Goal: Navigation & Orientation: Find specific page/section

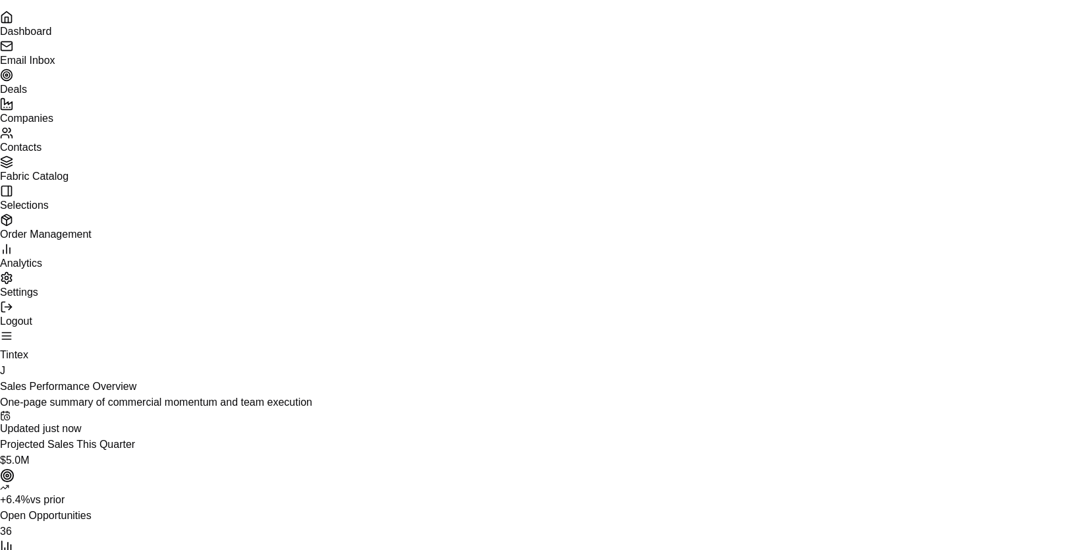
click at [55, 66] on span "Email Inbox" at bounding box center [27, 60] width 55 height 11
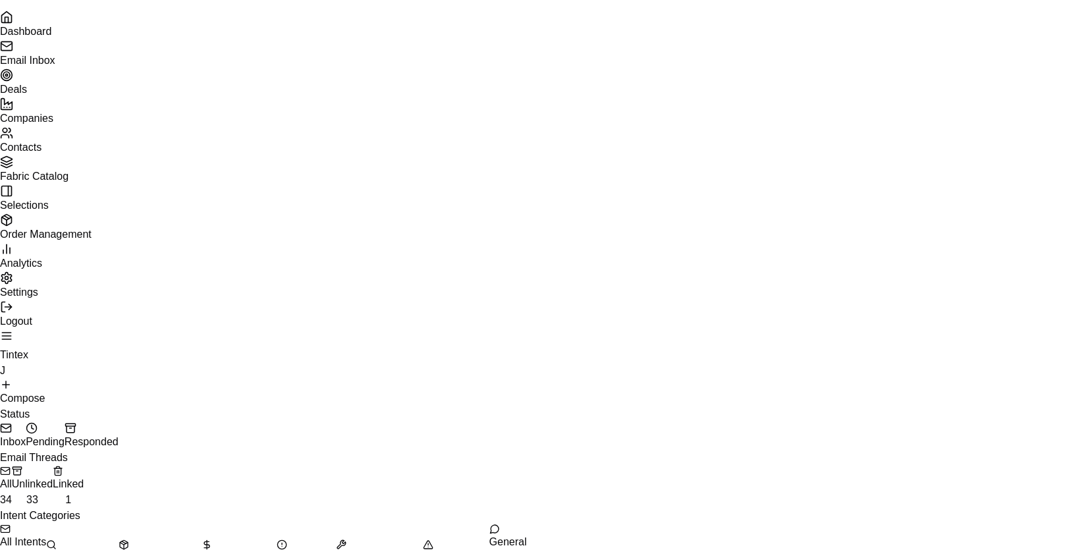
click at [53, 466] on button "Unlinked 33" at bounding box center [32, 487] width 41 height 42
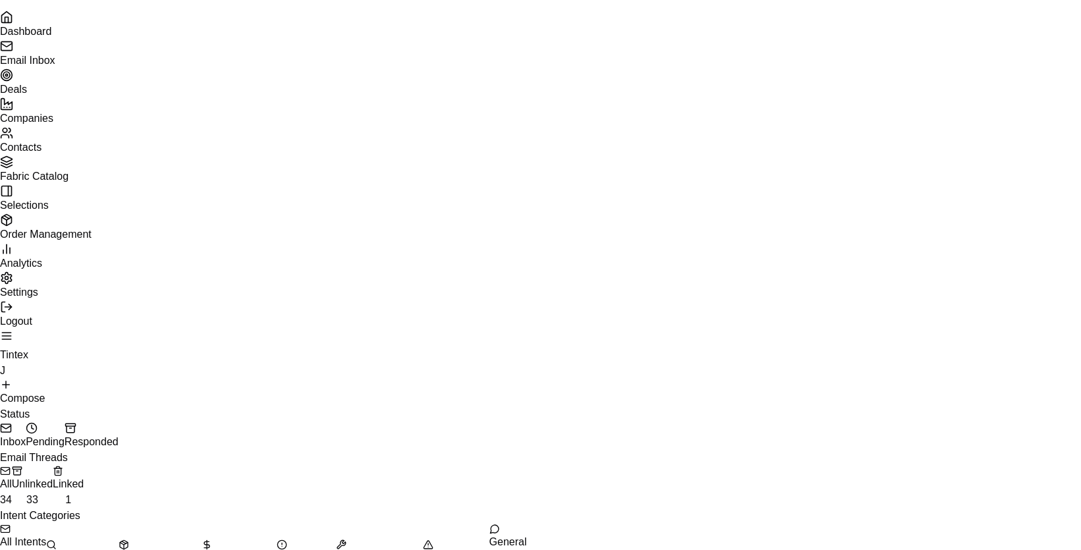
click at [41, 153] on span "Contacts" at bounding box center [20, 147] width 41 height 11
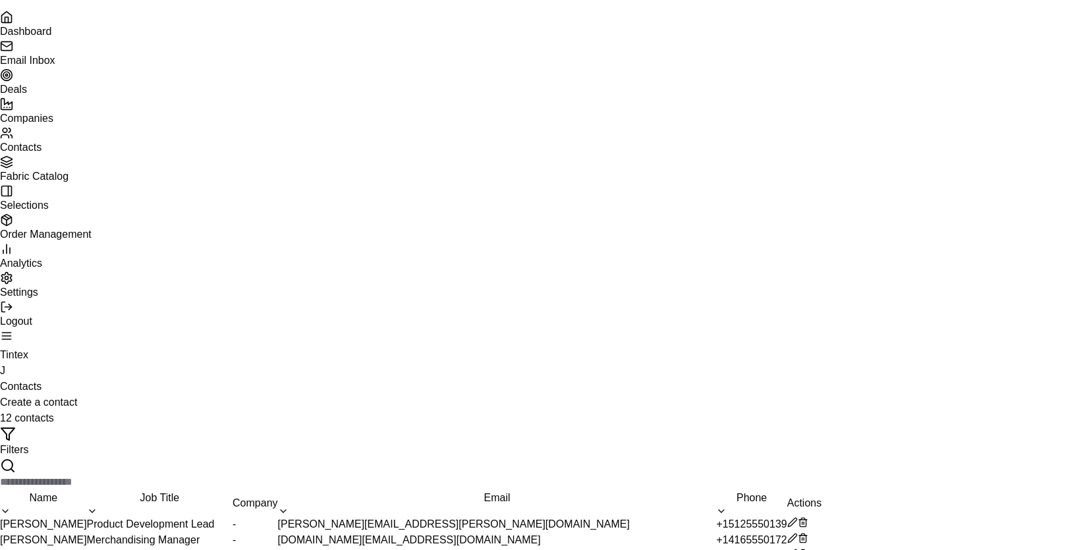
click at [94, 95] on link "Deals" at bounding box center [540, 81] width 1081 height 26
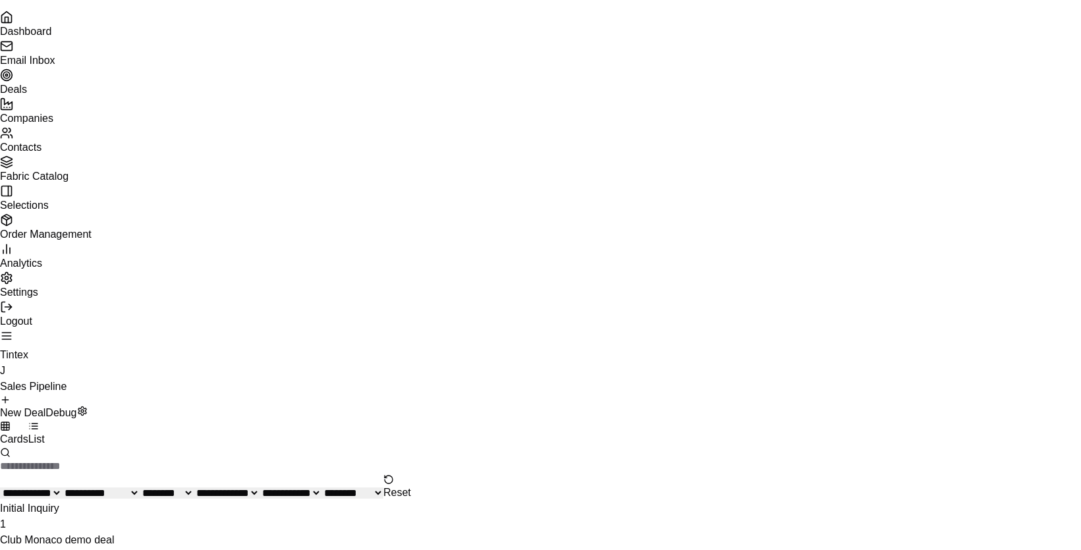
click at [72, 329] on aside "Dashboard Email Inbox Deals Companies Contacts Fabric Catalog Selections Order …" at bounding box center [540, 164] width 1081 height 329
click at [38, 298] on span "Settings" at bounding box center [19, 291] width 38 height 11
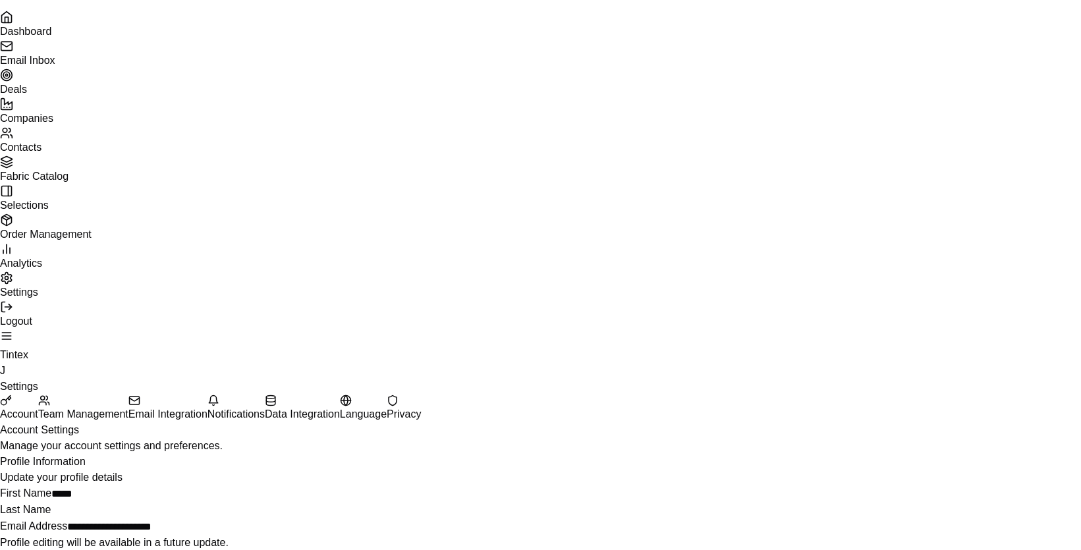
scroll to position [62, 0]
click at [207, 395] on button "Email Integration" at bounding box center [167, 409] width 79 height 28
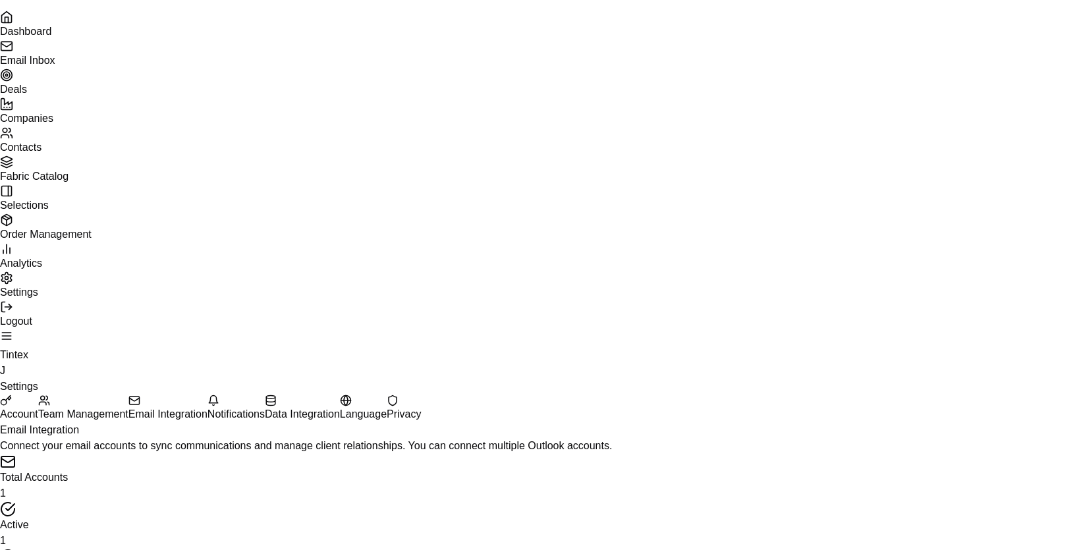
click at [128, 395] on button "Team Management" at bounding box center [83, 409] width 90 height 28
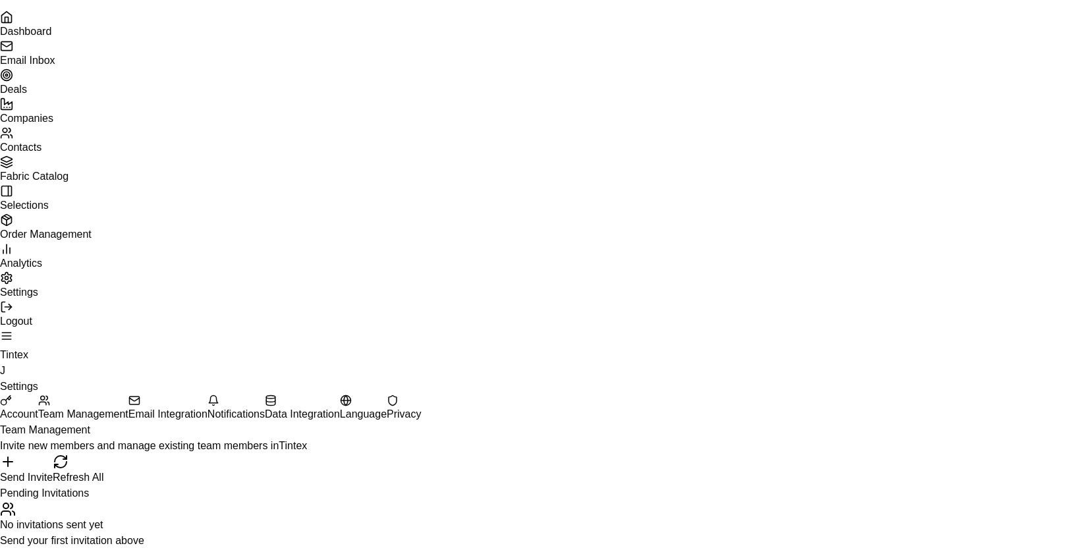
click at [207, 395] on button "Email Integration" at bounding box center [167, 409] width 79 height 28
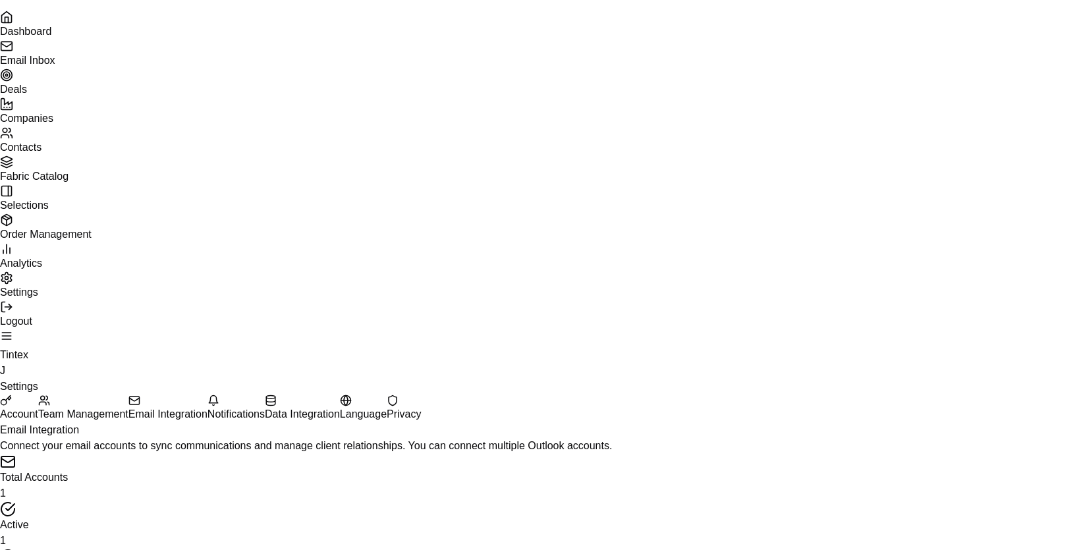
click at [55, 66] on span "Email Inbox" at bounding box center [27, 60] width 55 height 11
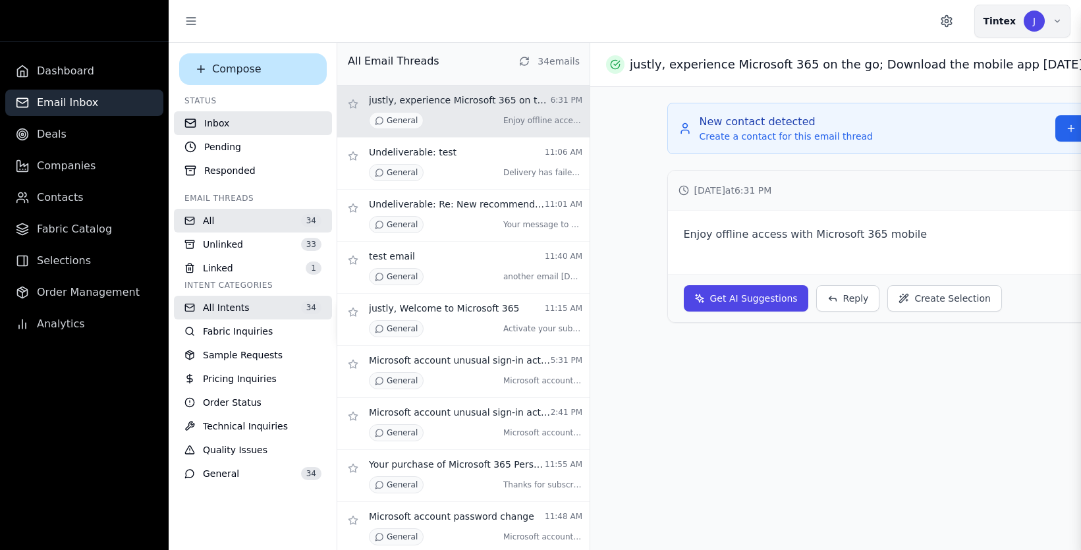
click at [1037, 13] on div "J" at bounding box center [1033, 21] width 21 height 21
click at [952, 20] on icon "Settings" at bounding box center [947, 21] width 10 height 11
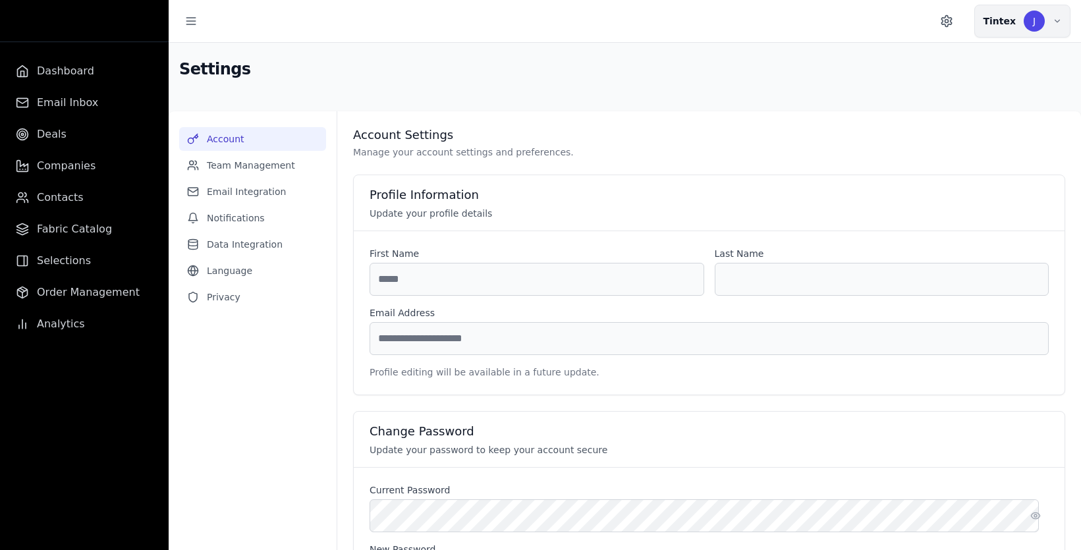
click at [1042, 20] on div "J" at bounding box center [1033, 21] width 21 height 21
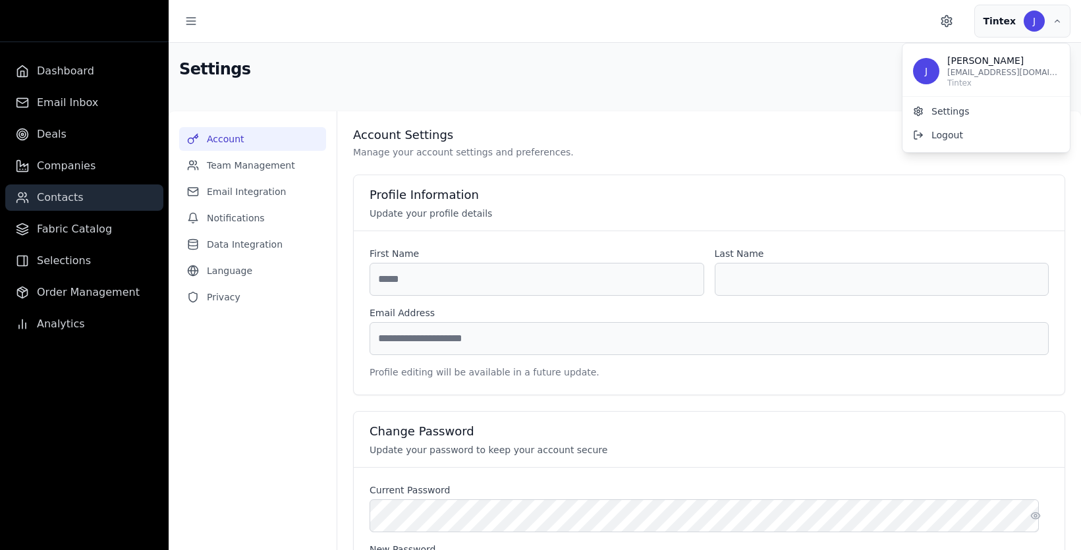
click at [70, 194] on span "Contacts" at bounding box center [60, 198] width 47 height 16
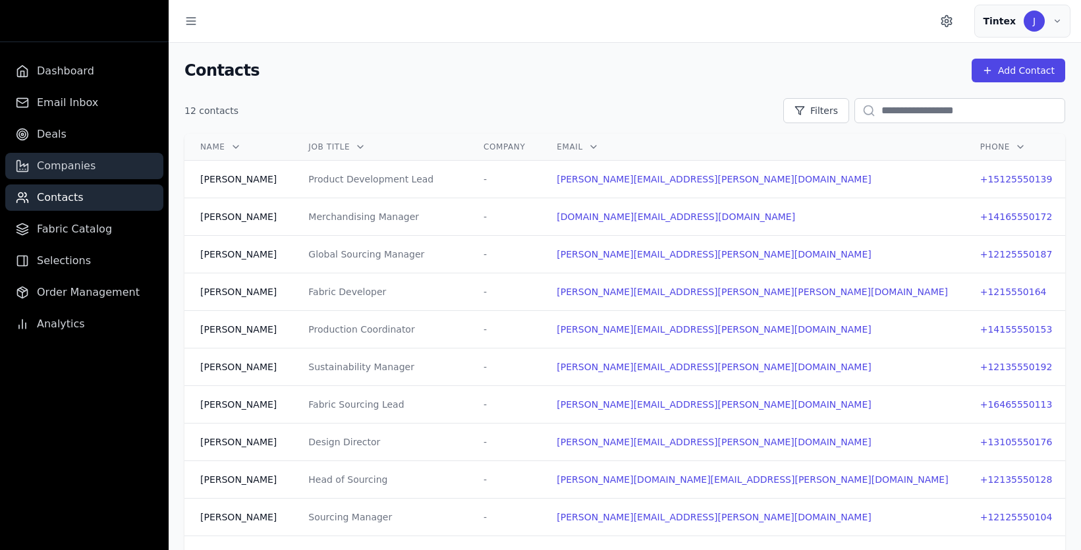
click at [68, 163] on span "Companies" at bounding box center [66, 166] width 59 height 16
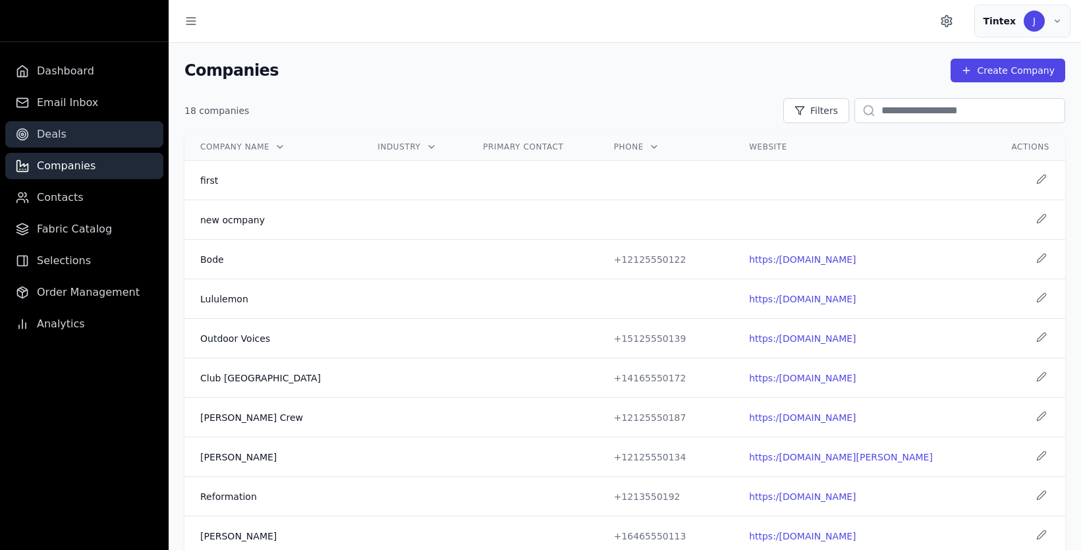
click at [63, 139] on span "Deals" at bounding box center [52, 134] width 30 height 16
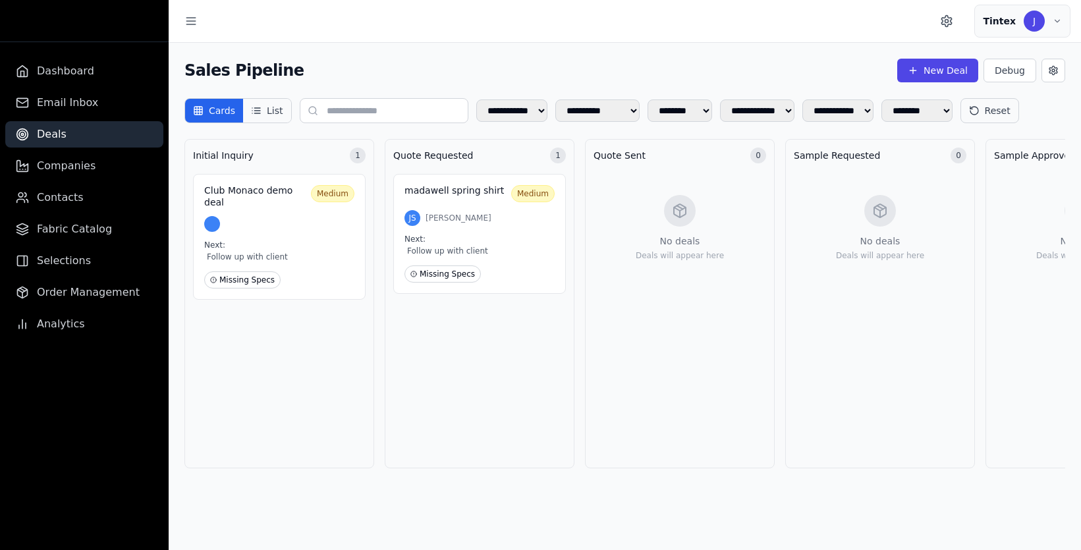
click at [269, 113] on button "List" at bounding box center [266, 111] width 47 height 24
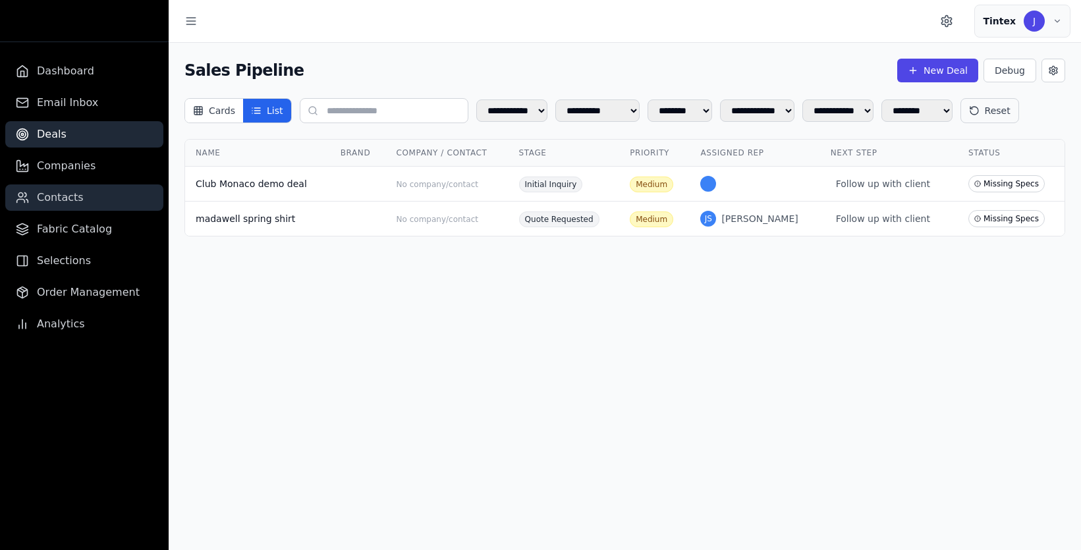
click at [95, 195] on link "Contacts" at bounding box center [84, 197] width 158 height 26
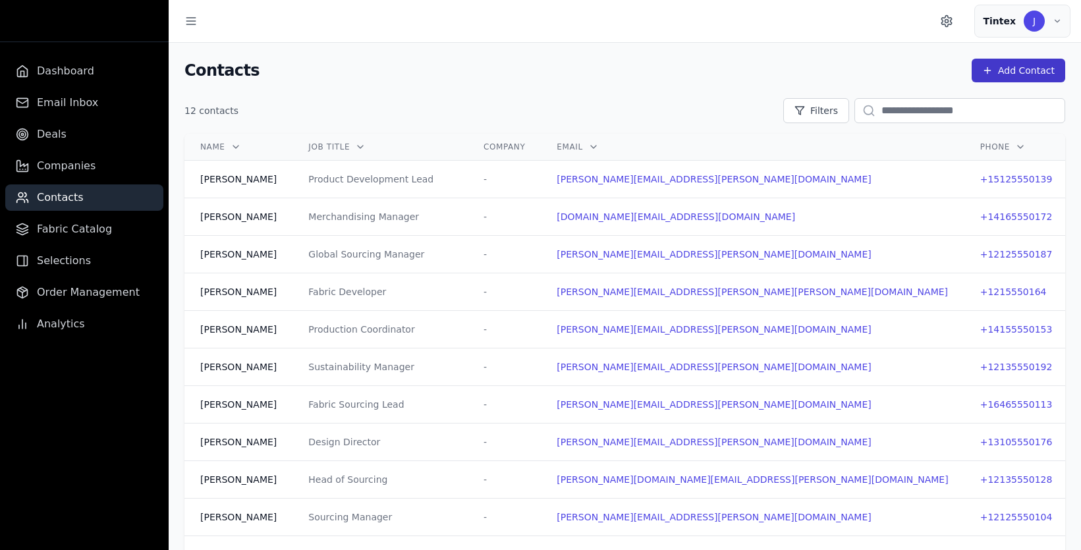
click at [1010, 72] on button "Add Contact" at bounding box center [1018, 71] width 94 height 24
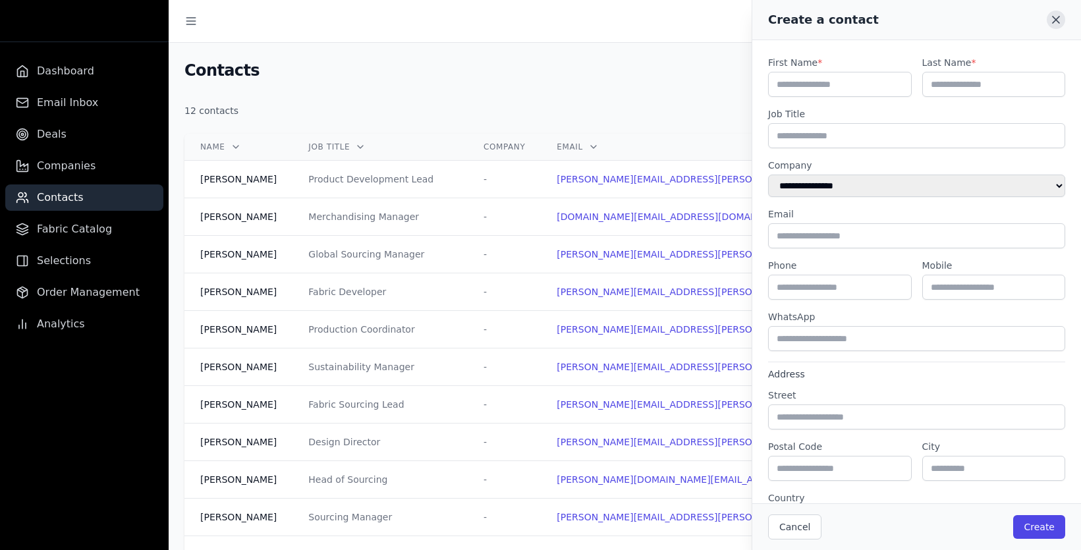
click at [1058, 20] on icon at bounding box center [1055, 19] width 13 height 13
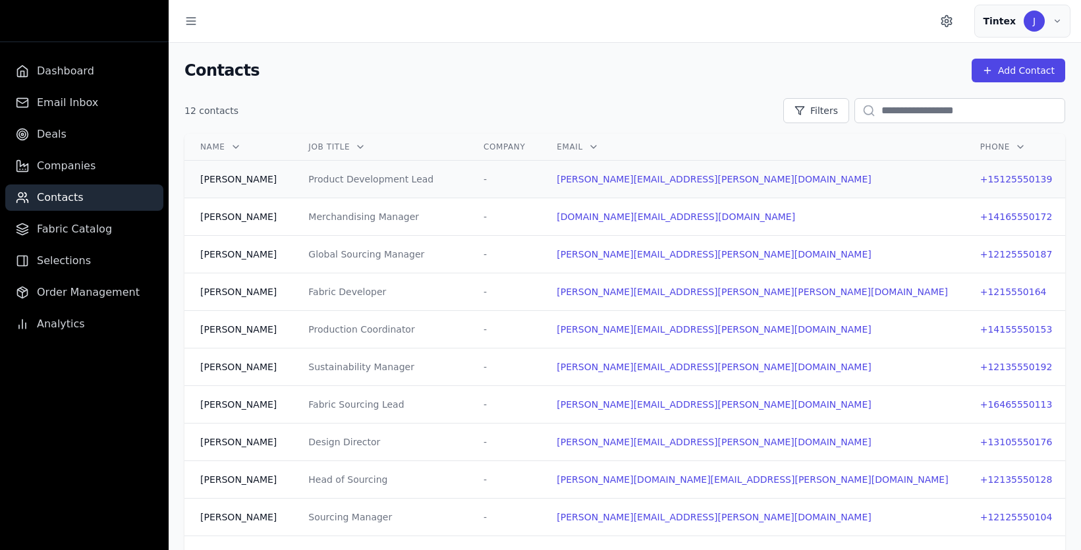
click at [605, 178] on td "[PERSON_NAME][EMAIL_ADDRESS][PERSON_NAME][DOMAIN_NAME]" at bounding box center [752, 180] width 423 height 38
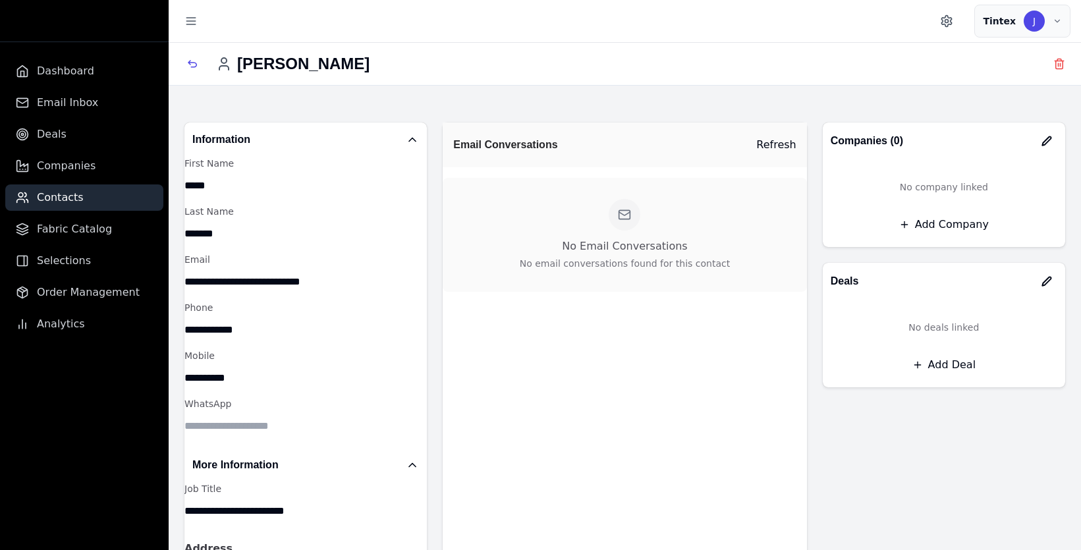
click at [947, 227] on button "Add Company" at bounding box center [943, 225] width 221 height 24
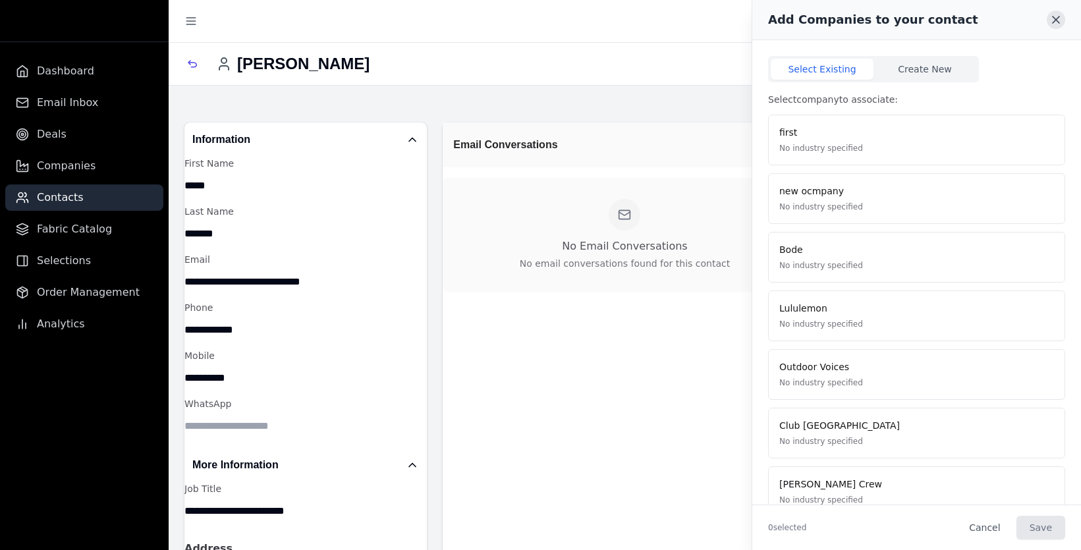
click at [1058, 20] on icon at bounding box center [1055, 19] width 13 height 13
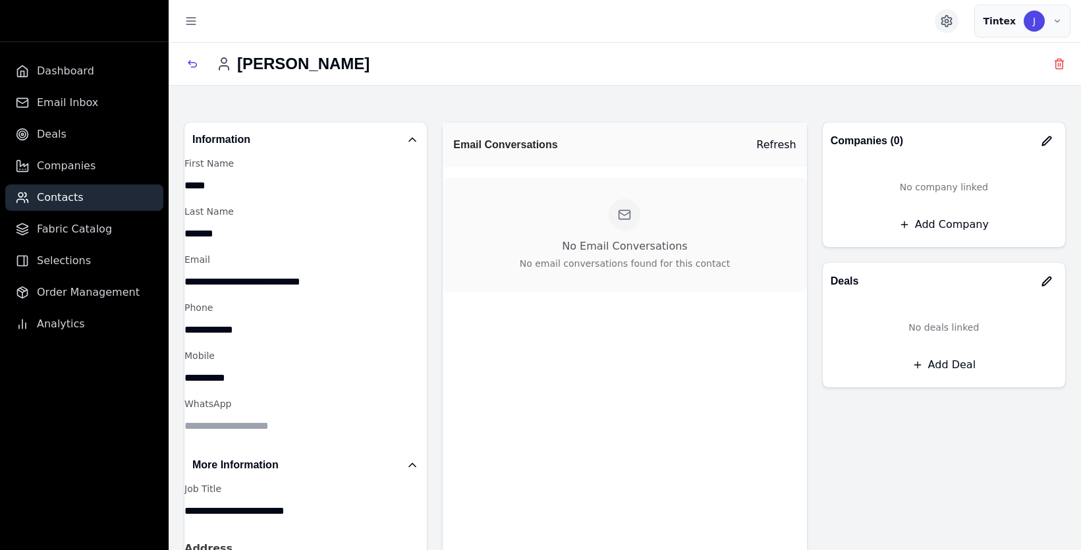
click at [952, 18] on icon "Settings" at bounding box center [946, 20] width 13 height 13
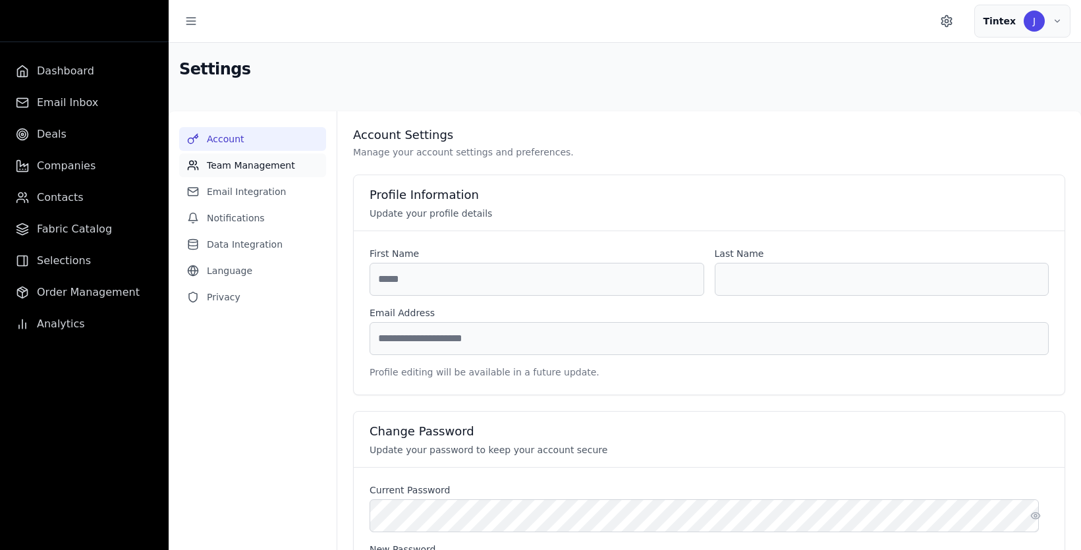
click at [258, 167] on button "Team Management" at bounding box center [252, 165] width 147 height 24
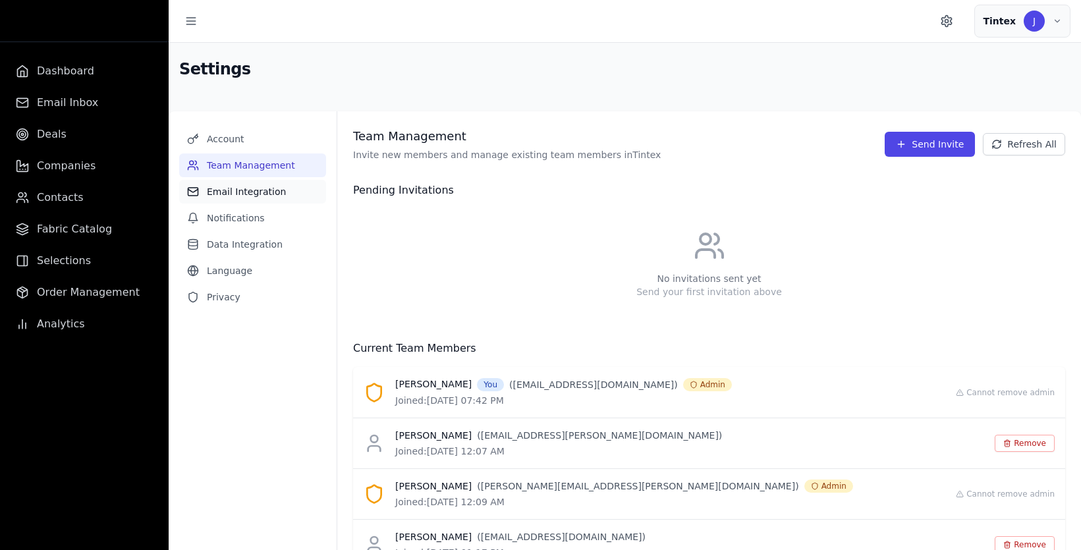
click at [258, 193] on button "Email Integration" at bounding box center [252, 192] width 147 height 24
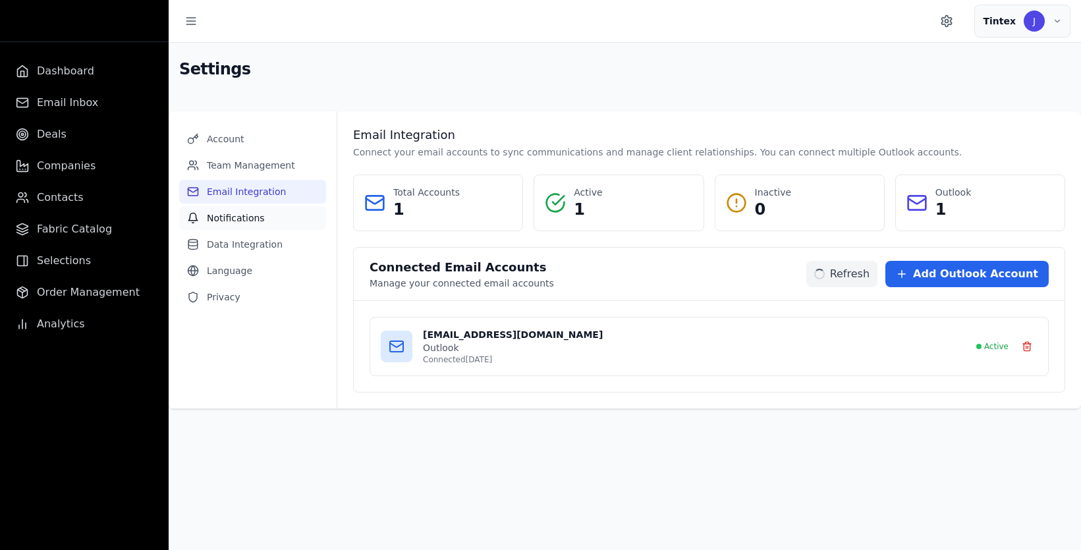
click at [253, 219] on button "Notifications" at bounding box center [252, 218] width 147 height 24
click at [247, 244] on button "Data Integration" at bounding box center [252, 244] width 147 height 24
click at [235, 290] on button "Privacy" at bounding box center [252, 297] width 147 height 24
click at [238, 142] on button "Account" at bounding box center [252, 139] width 147 height 24
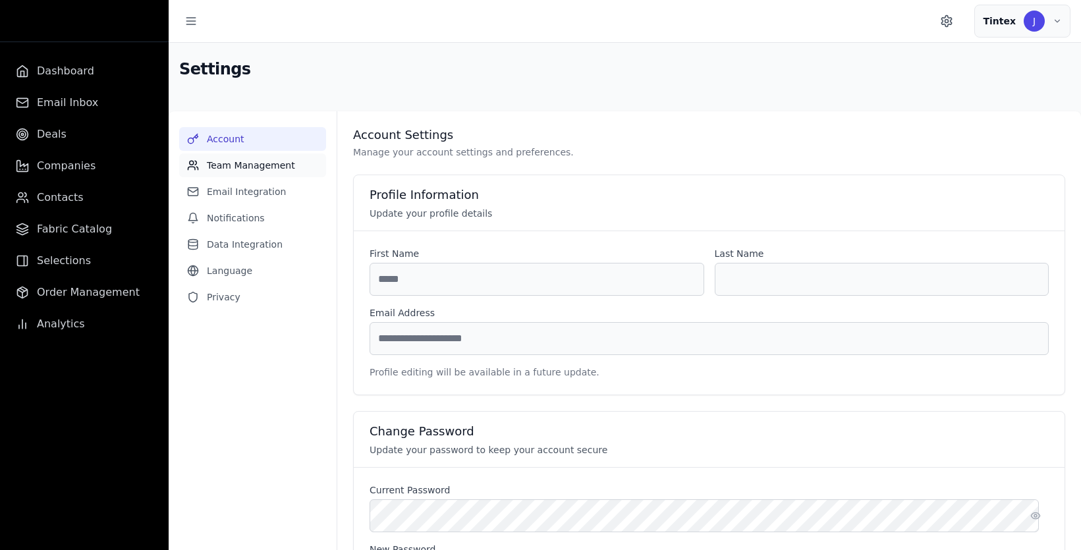
click at [269, 167] on button "Team Management" at bounding box center [252, 165] width 147 height 24
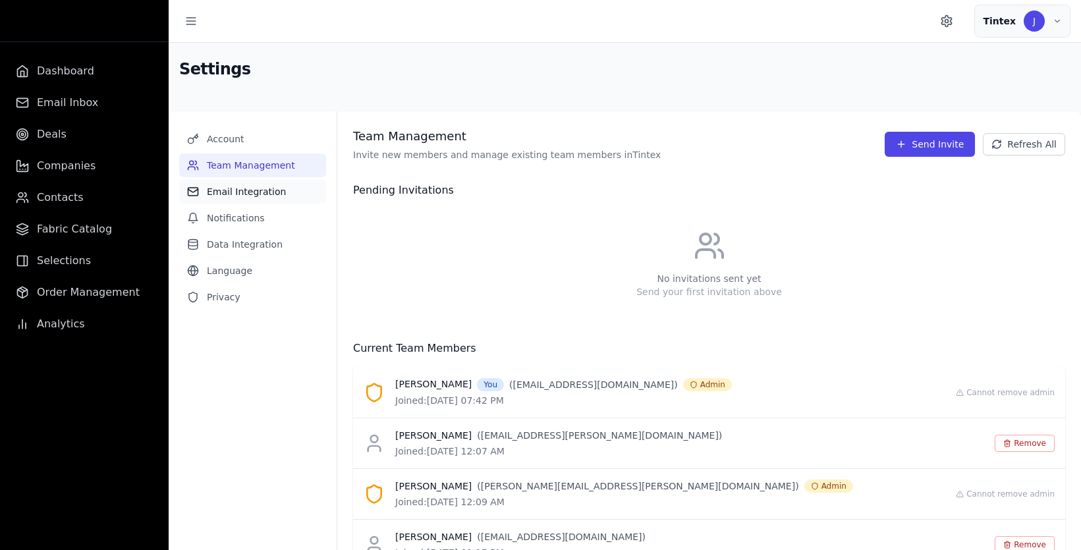
click at [250, 192] on button "Email Integration" at bounding box center [252, 192] width 147 height 24
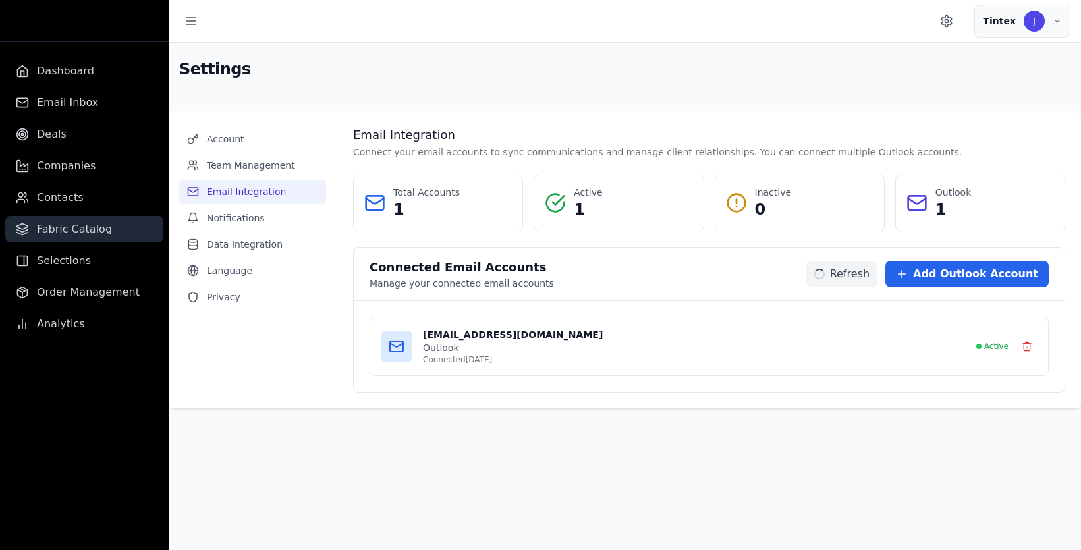
click at [91, 229] on span "Fabric Catalog" at bounding box center [74, 229] width 75 height 16
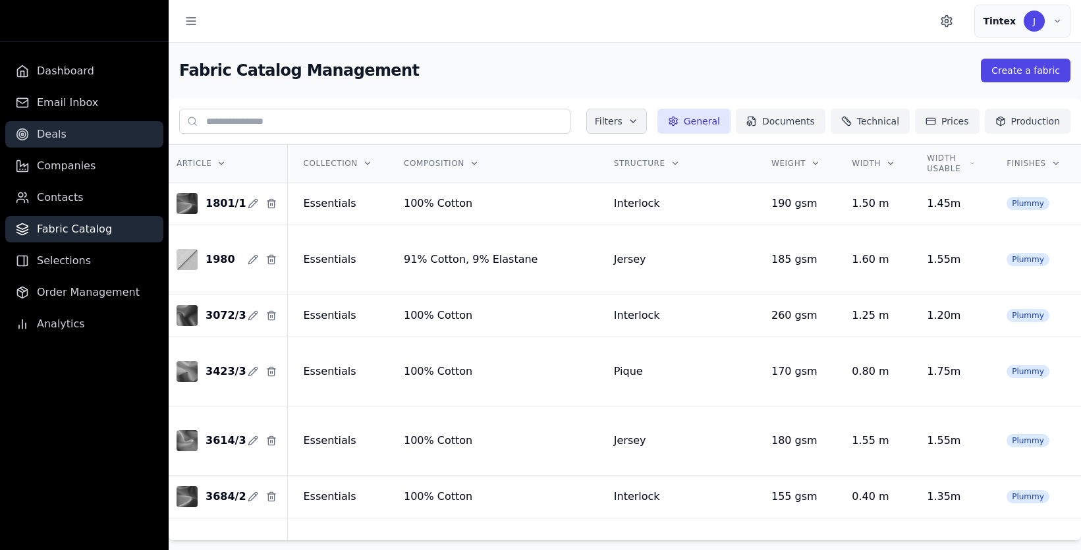
click at [53, 130] on span "Deals" at bounding box center [52, 134] width 30 height 16
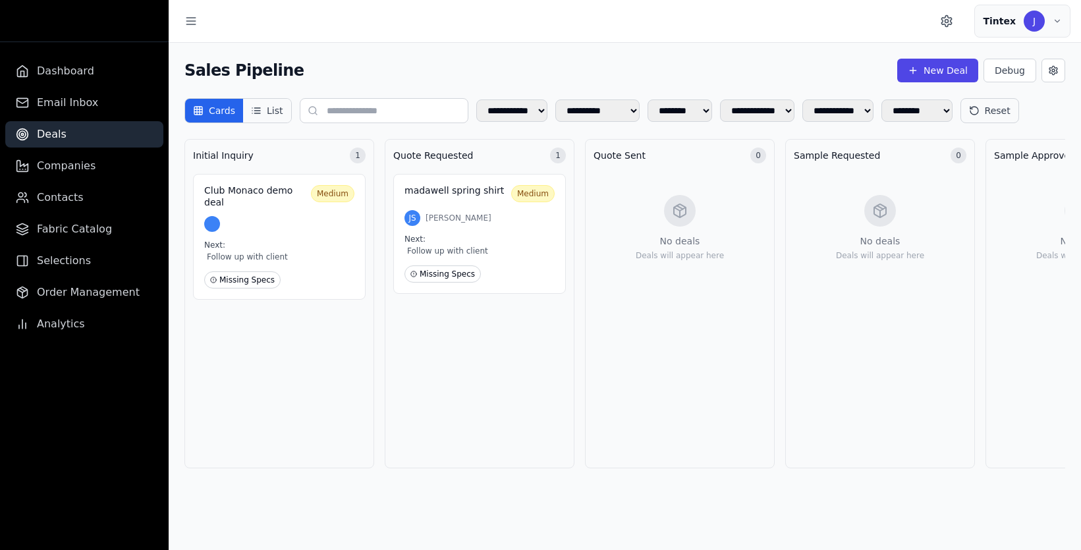
click at [264, 116] on button "List" at bounding box center [266, 111] width 47 height 24
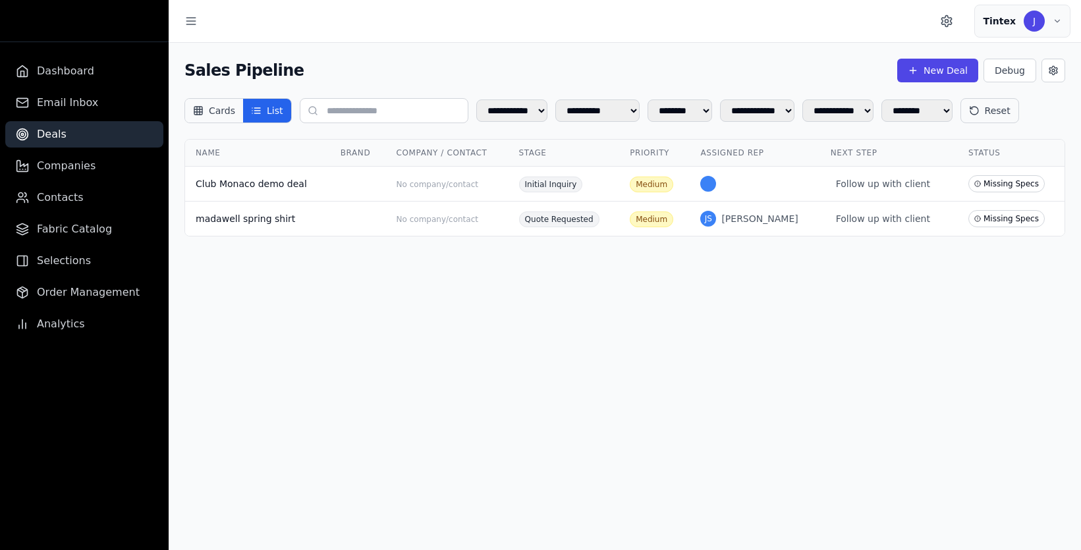
click at [226, 115] on button "Cards" at bounding box center [214, 111] width 58 height 24
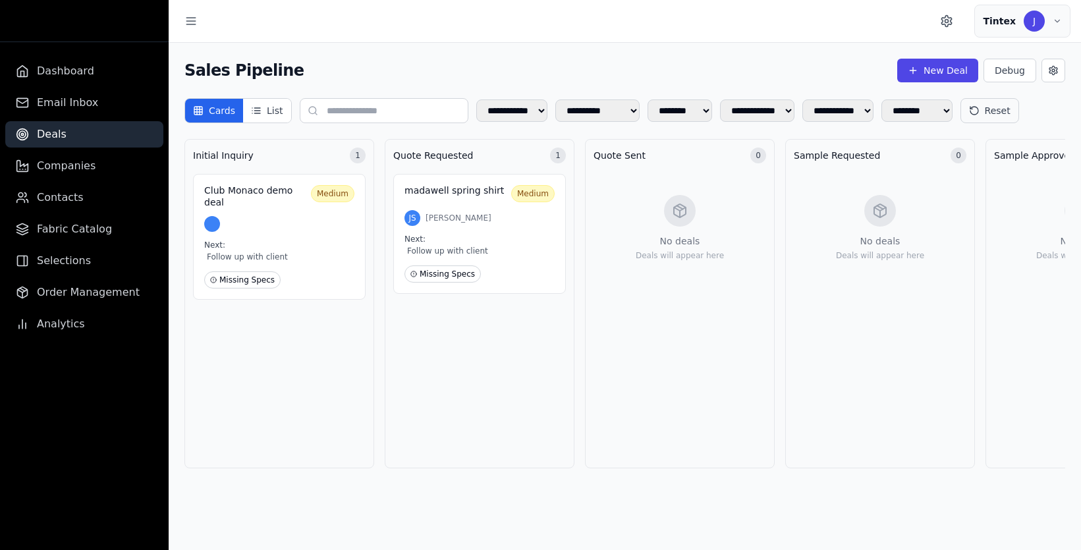
click at [960, 123] on button "Reset" at bounding box center [989, 110] width 59 height 25
click at [275, 123] on div "**********" at bounding box center [624, 110] width 881 height 25
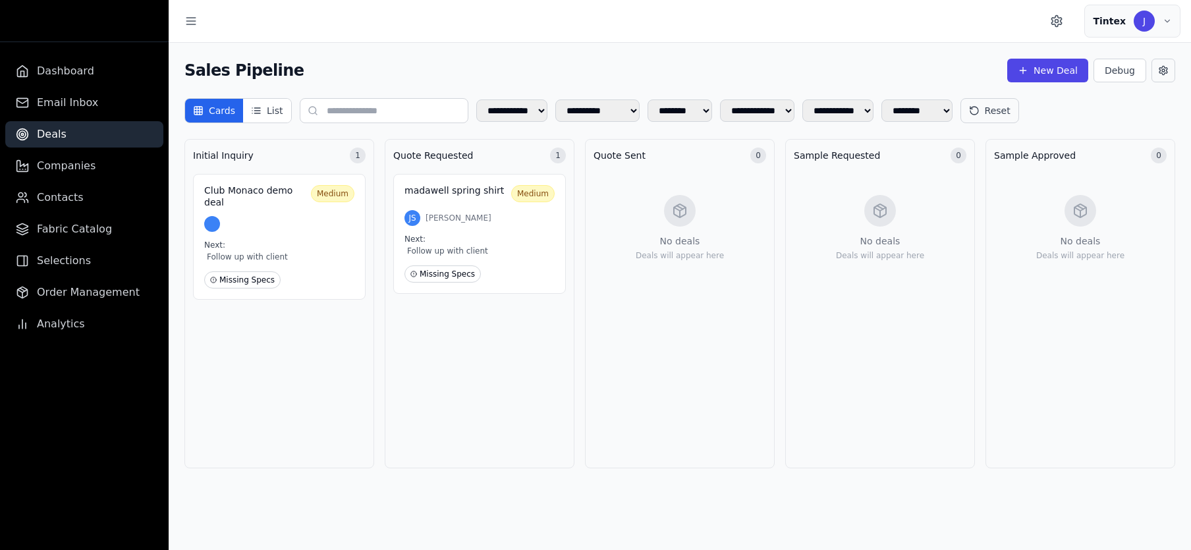
click at [1080, 75] on icon at bounding box center [1163, 70] width 11 height 11
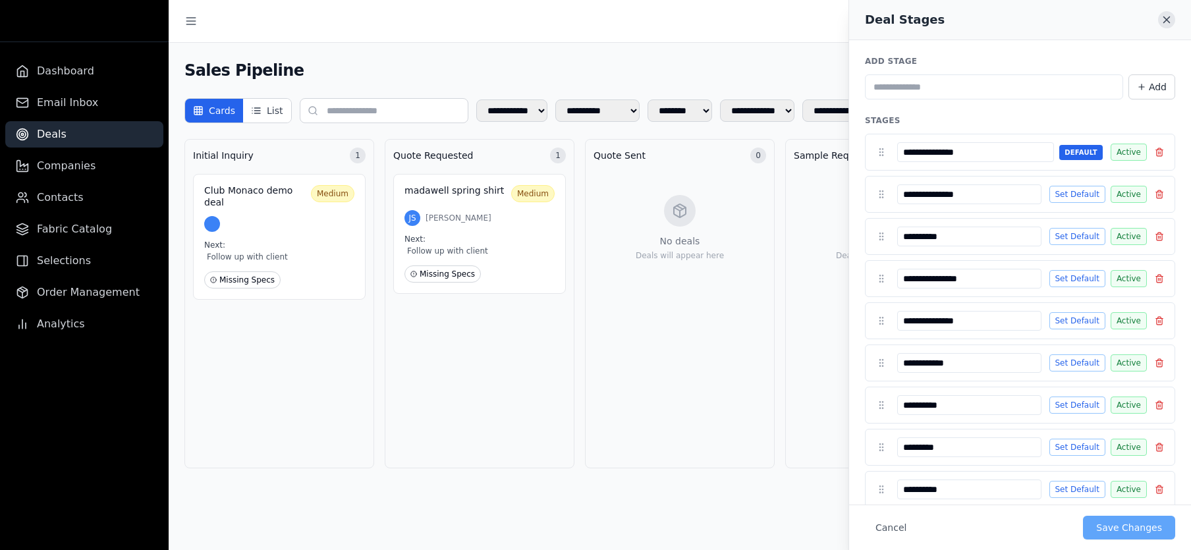
click at [1080, 20] on icon "Close" at bounding box center [1167, 20] width 6 height 6
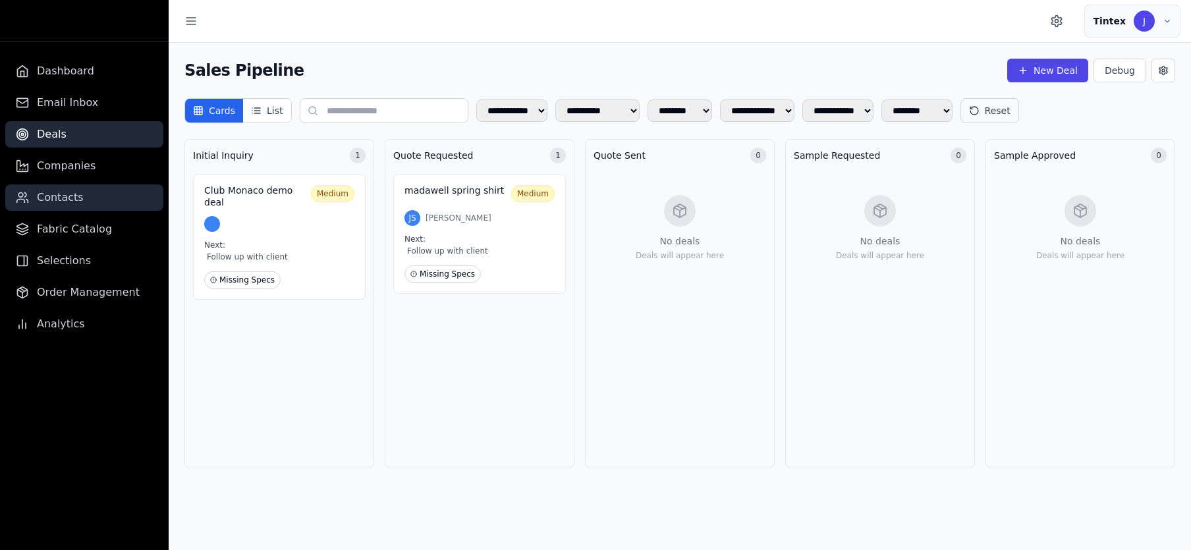
click at [70, 193] on span "Contacts" at bounding box center [60, 198] width 47 height 16
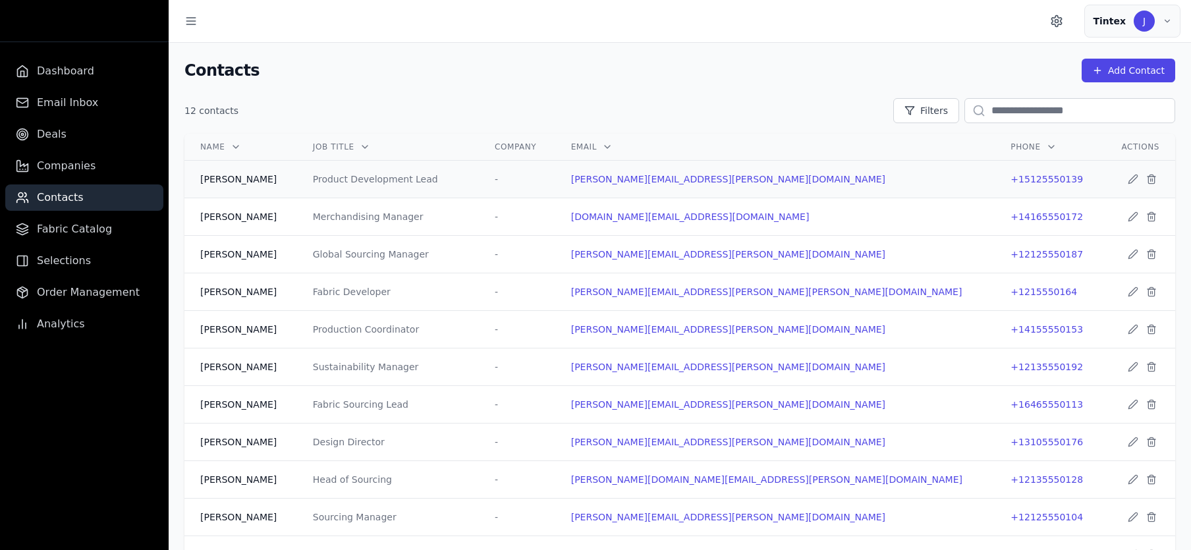
click at [463, 179] on div "Product Development Lead" at bounding box center [388, 179] width 150 height 13
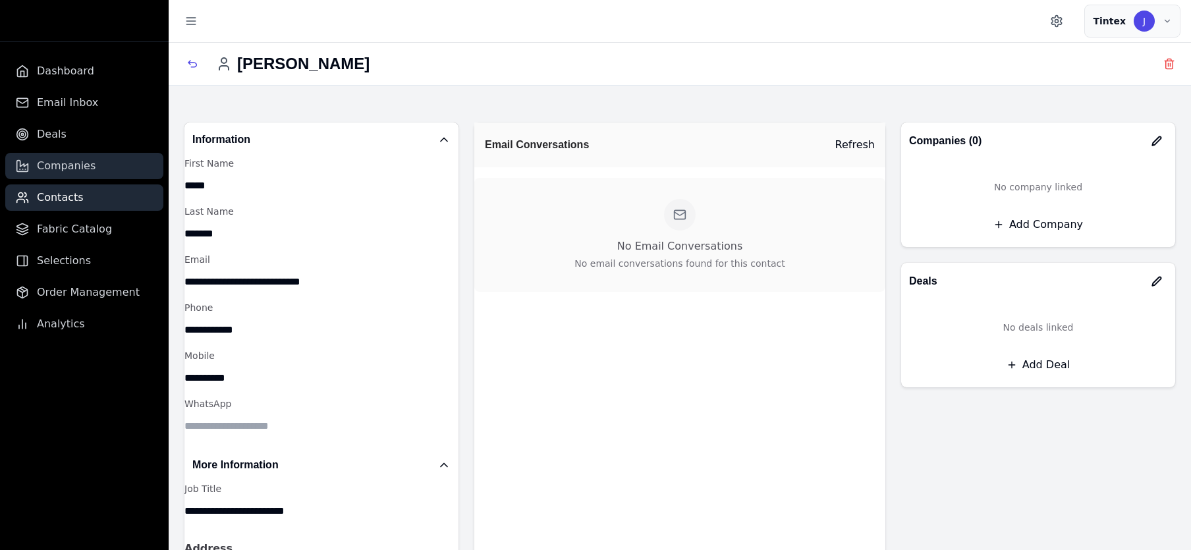
click at [67, 172] on span "Companies" at bounding box center [66, 166] width 59 height 16
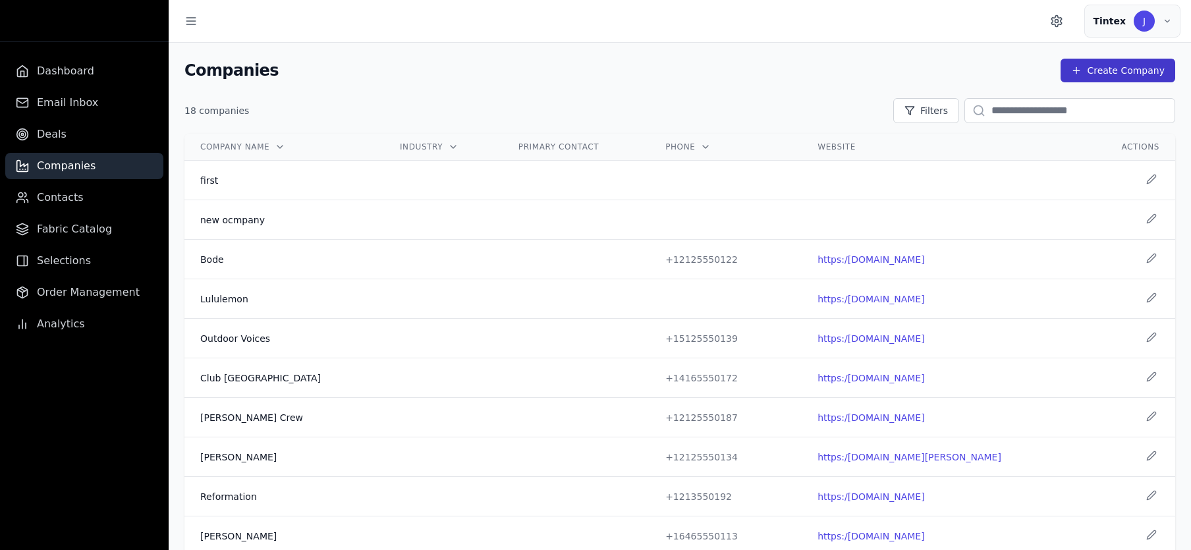
click at [1080, 67] on button "Create Company" at bounding box center [1117, 71] width 115 height 24
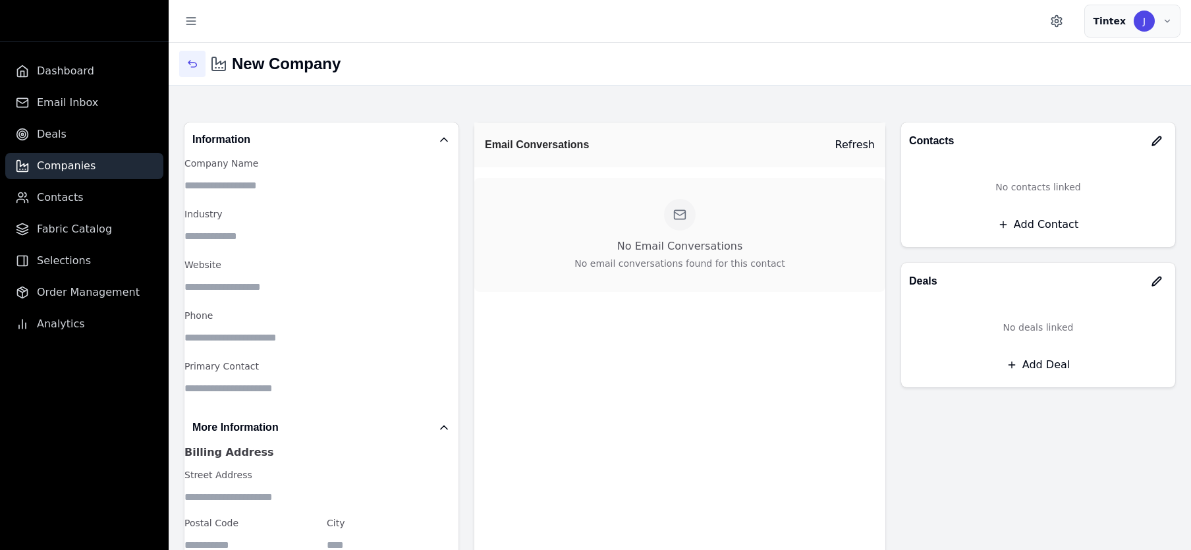
click at [189, 66] on icon "button" at bounding box center [192, 64] width 11 height 11
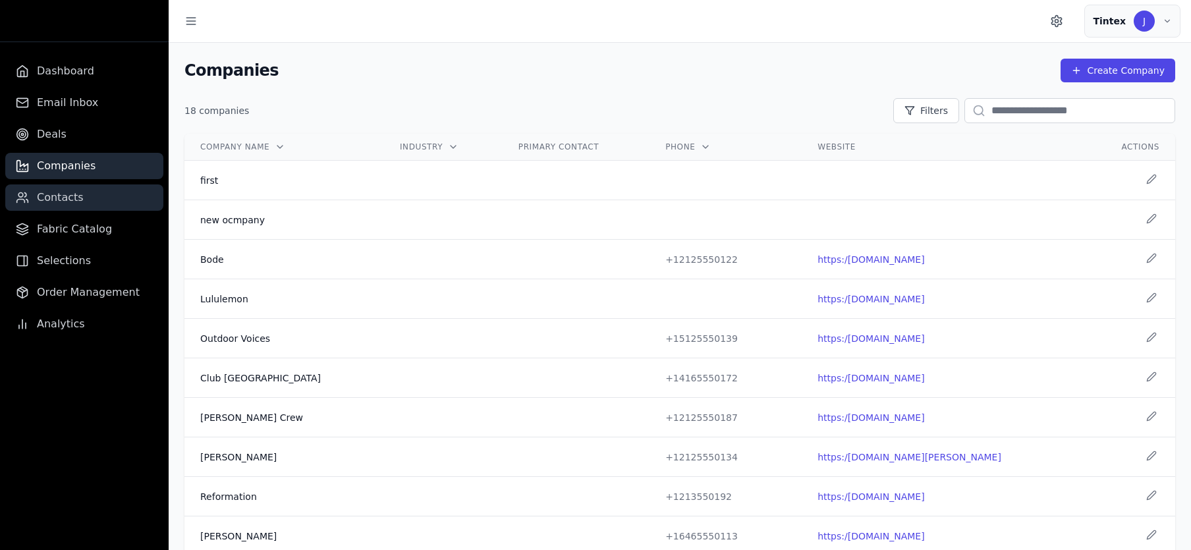
click at [93, 196] on link "Contacts" at bounding box center [84, 197] width 158 height 26
